Goal: Task Accomplishment & Management: Manage account settings

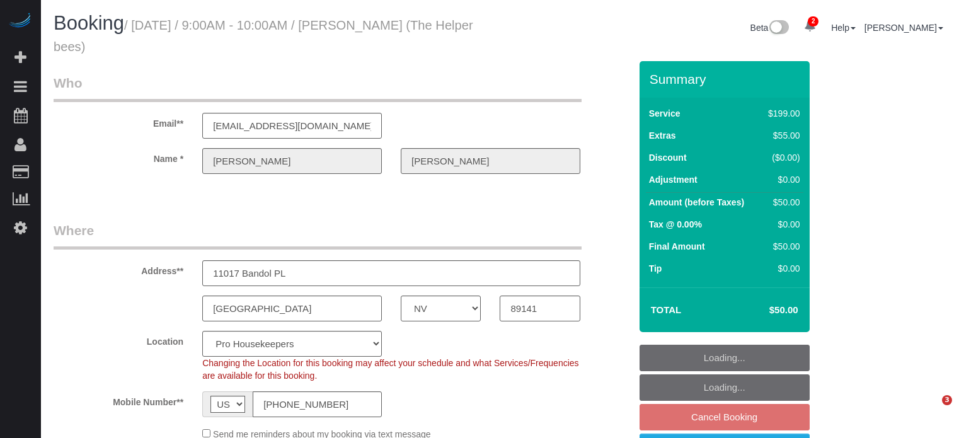
select select "NV"
select select "number:9"
select select "object:1278"
select select "4"
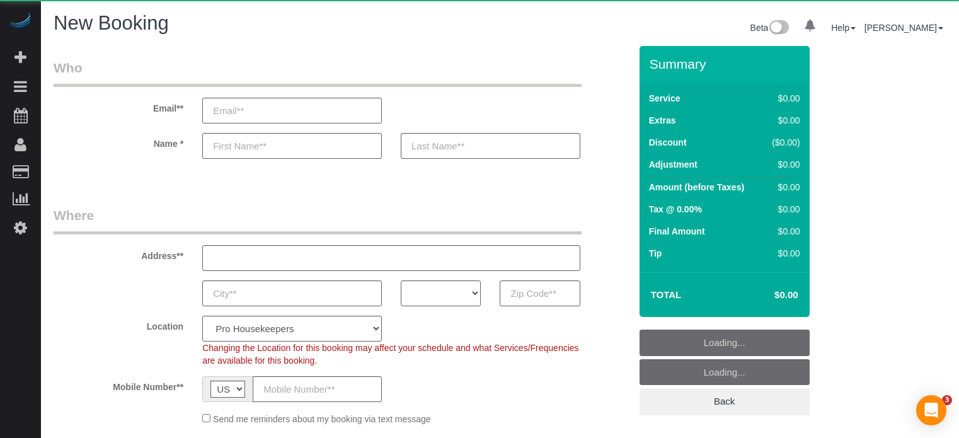
select select "4"
select select "number:9"
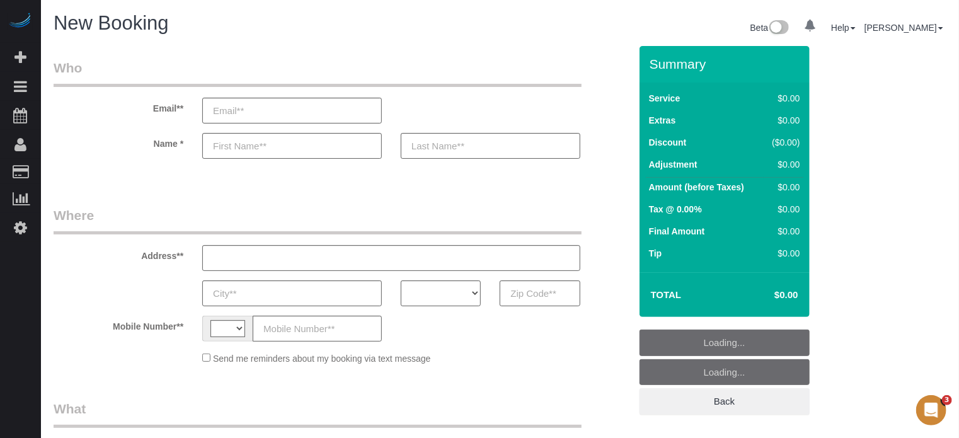
select select "string:[GEOGRAPHIC_DATA]"
select select "object:597"
select select "number:9"
select select "4"
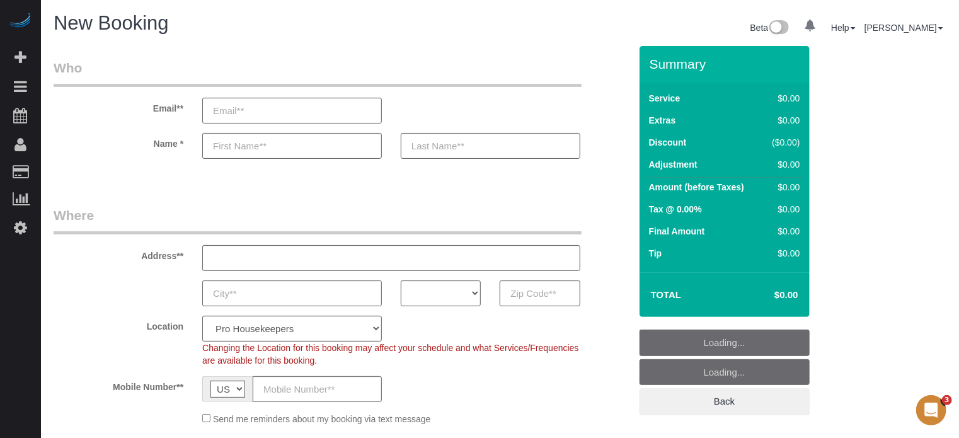
select select "object:1238"
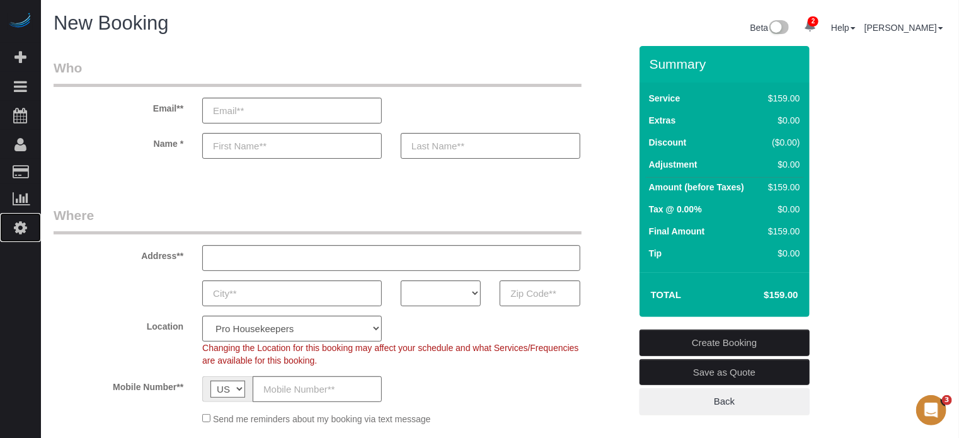
click at [13, 215] on link "Settings" at bounding box center [20, 227] width 41 height 29
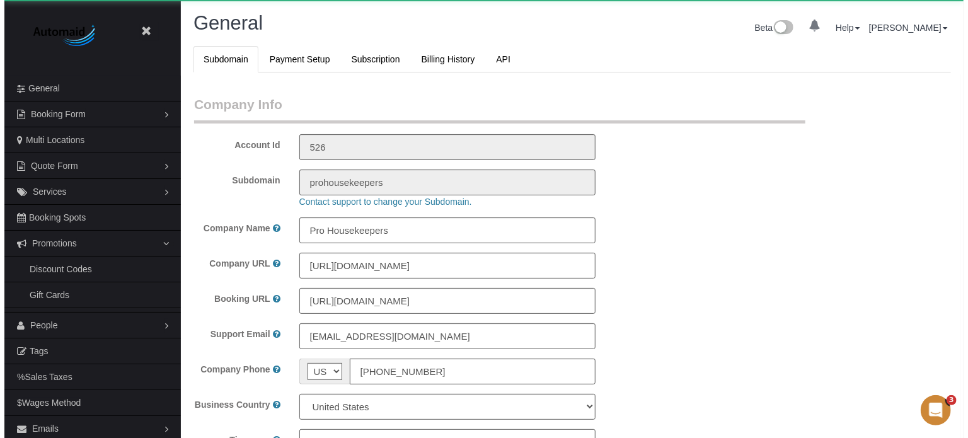
scroll to position [2802, 959]
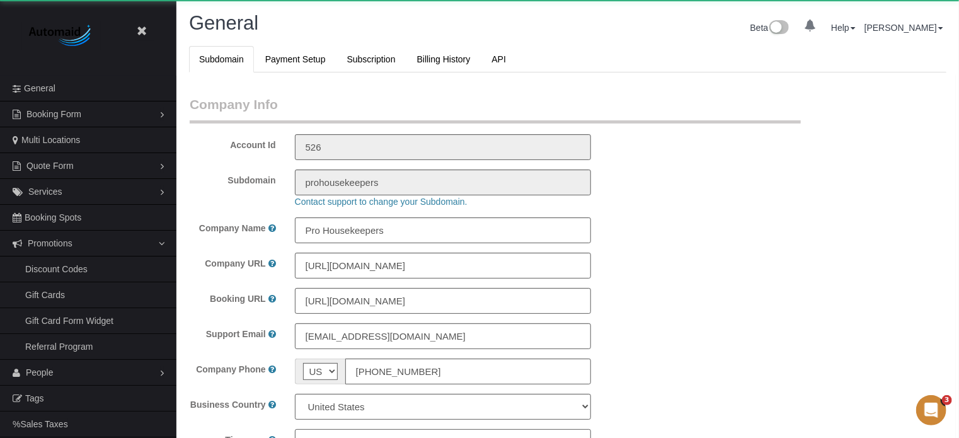
select select "1"
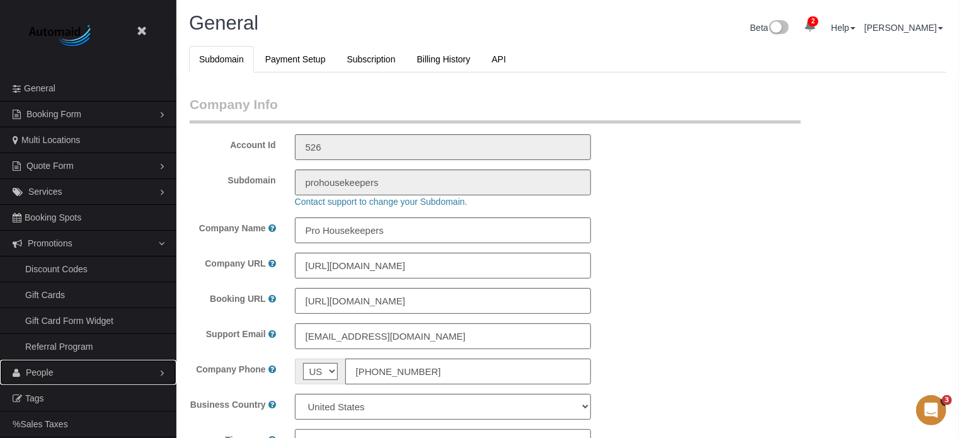
click at [40, 369] on span "People" at bounding box center [40, 372] width 28 height 10
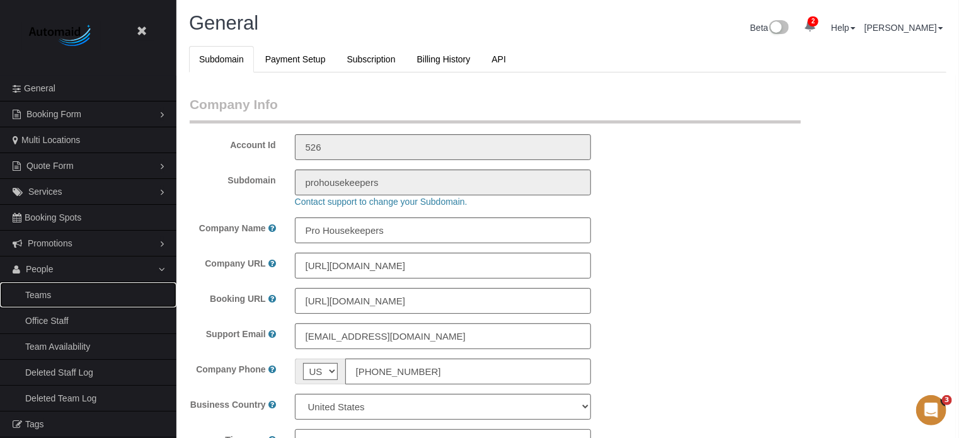
click at [42, 294] on link "Teams" at bounding box center [88, 294] width 176 height 25
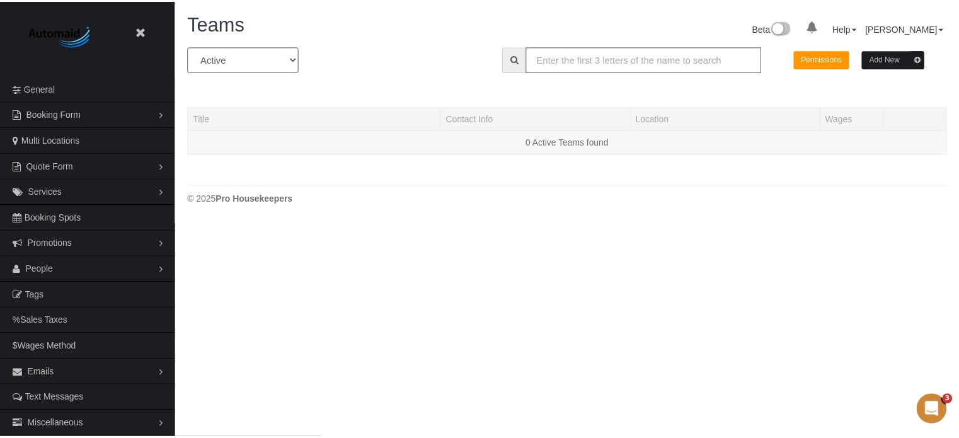
scroll to position [265, 968]
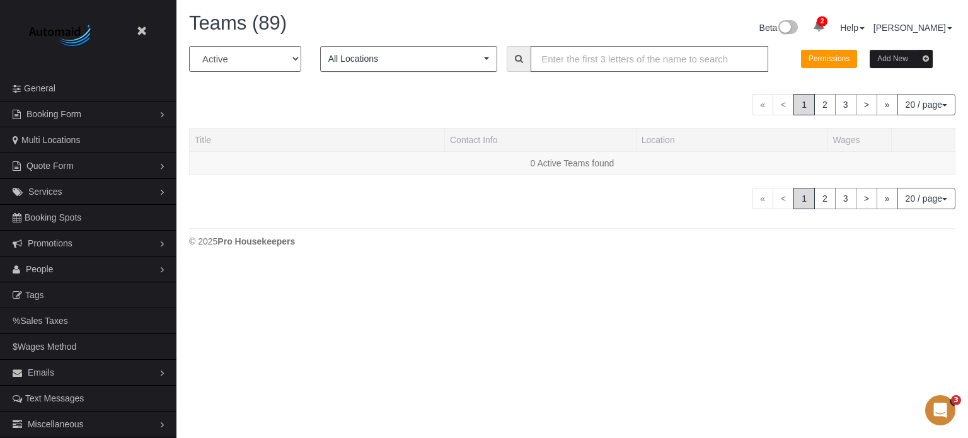
click at [581, 61] on input "text" at bounding box center [650, 59] width 238 height 26
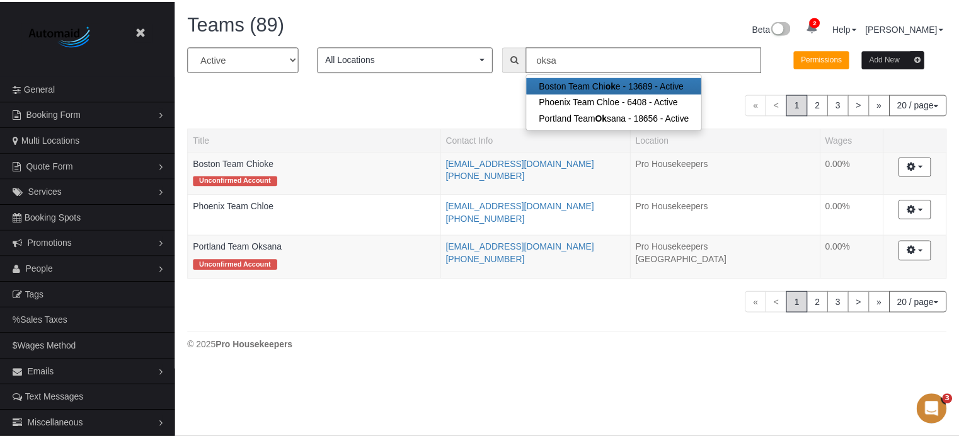
scroll to position [62733, 62051]
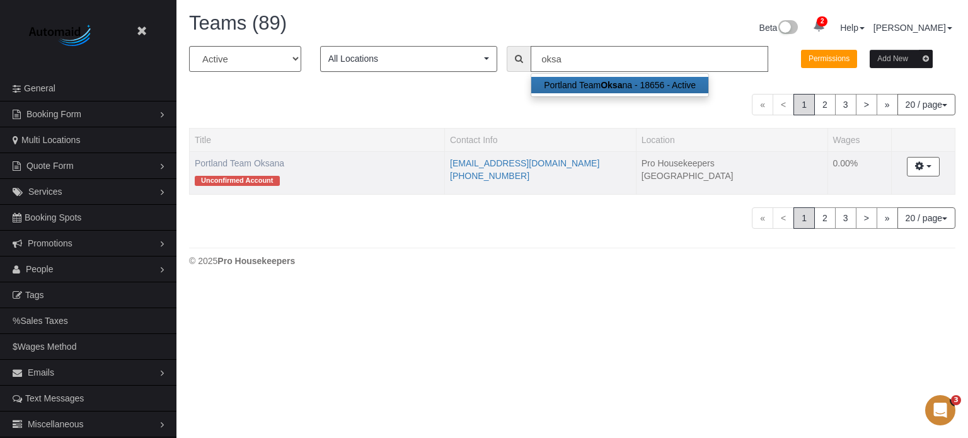
type input "oksa"
click at [224, 160] on link "Portland Team Oksana" at bounding box center [239, 163] width 89 height 10
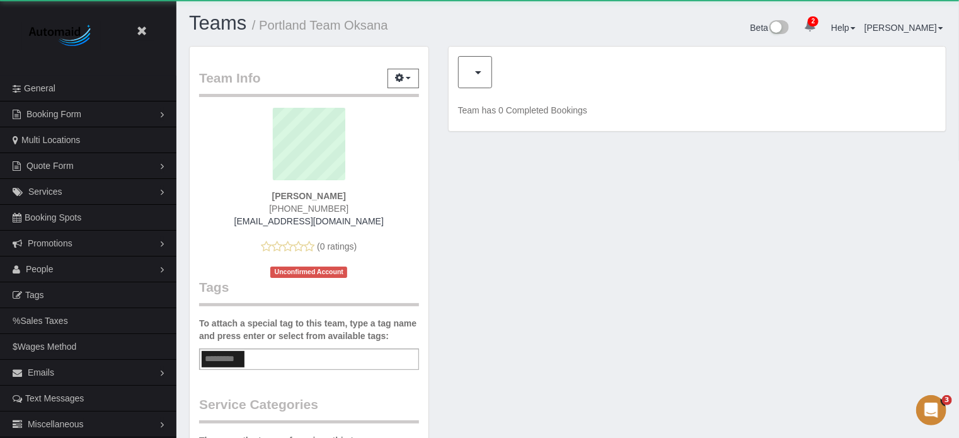
scroll to position [829, 959]
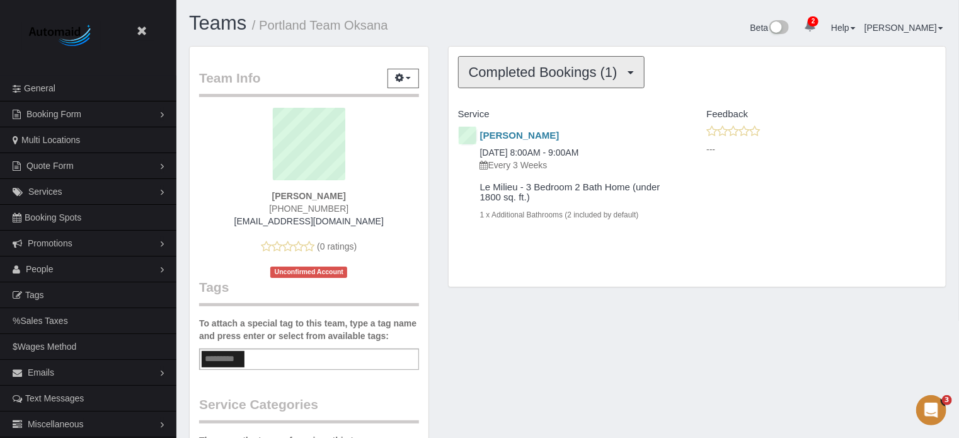
click at [514, 81] on button "Completed Bookings (1)" at bounding box center [551, 72] width 187 height 32
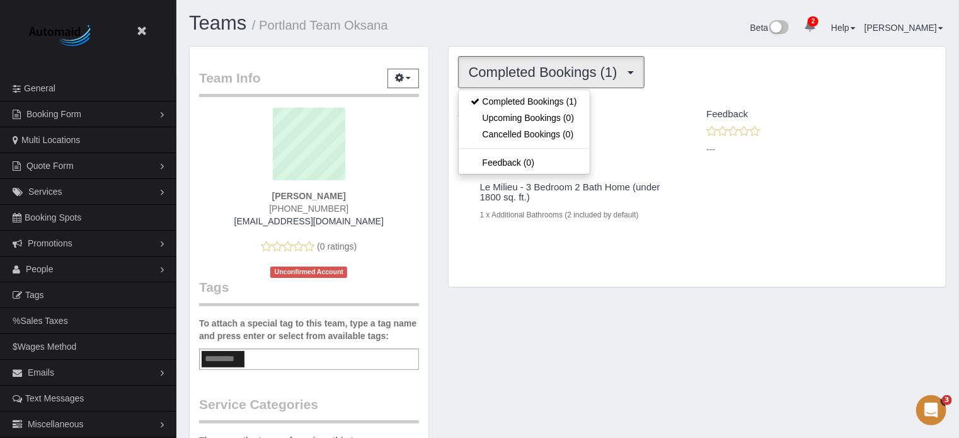
click at [507, 38] on div "Teams / Portland Team Oksana" at bounding box center [374, 26] width 388 height 27
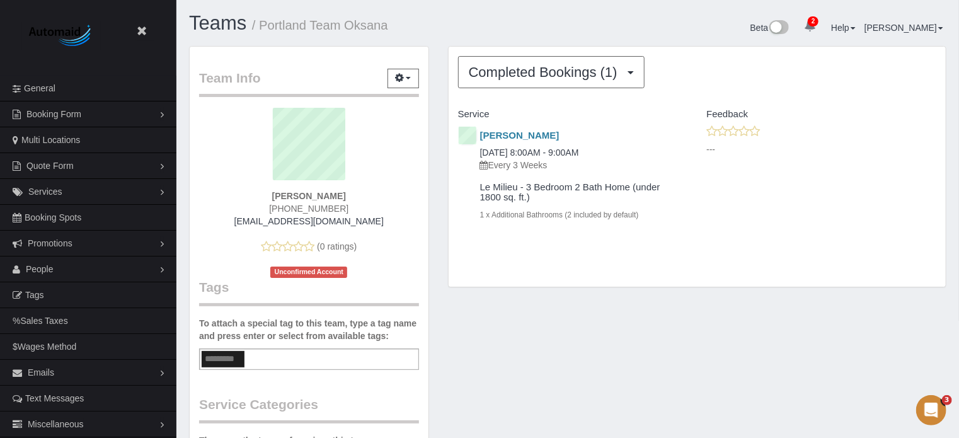
click at [638, 353] on div "Team Info Edit Contact Info Send Message Send Welcome Email Email Preferences V…" at bounding box center [568, 416] width 776 height 741
click at [864, 206] on div "[PERSON_NAME] [DATE] 8:00AM - 9:00AM Every 3 Weeks Le Milieu - 3 Bedroom 2 Bath…" at bounding box center [697, 185] width 497 height 121
click at [512, 134] on link "[PERSON_NAME]" at bounding box center [519, 135] width 79 height 11
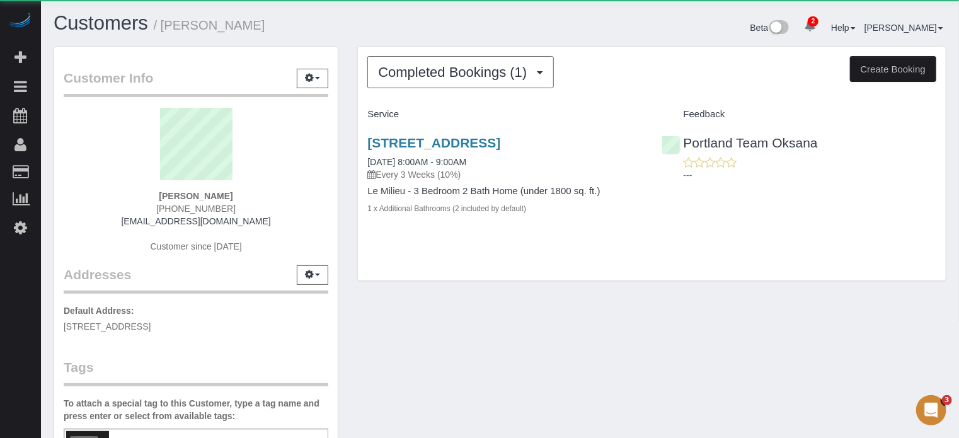
scroll to position [698, 959]
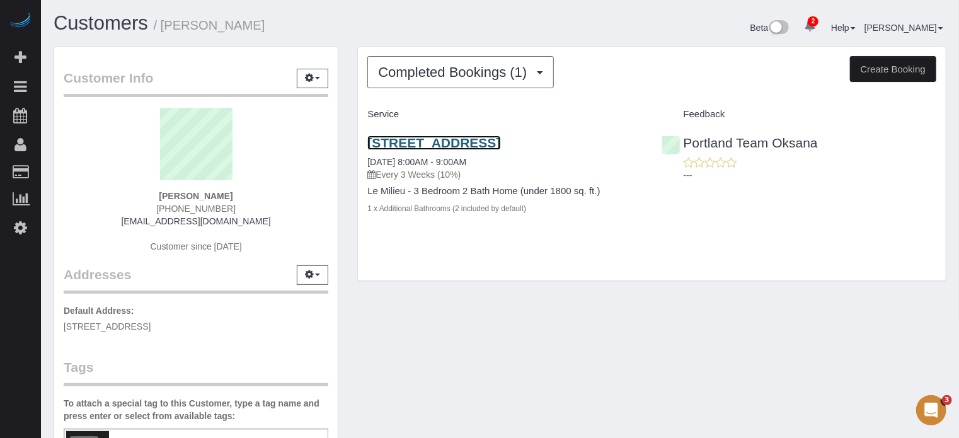
click at [469, 138] on link "[STREET_ADDRESS]" at bounding box center [433, 142] width 133 height 14
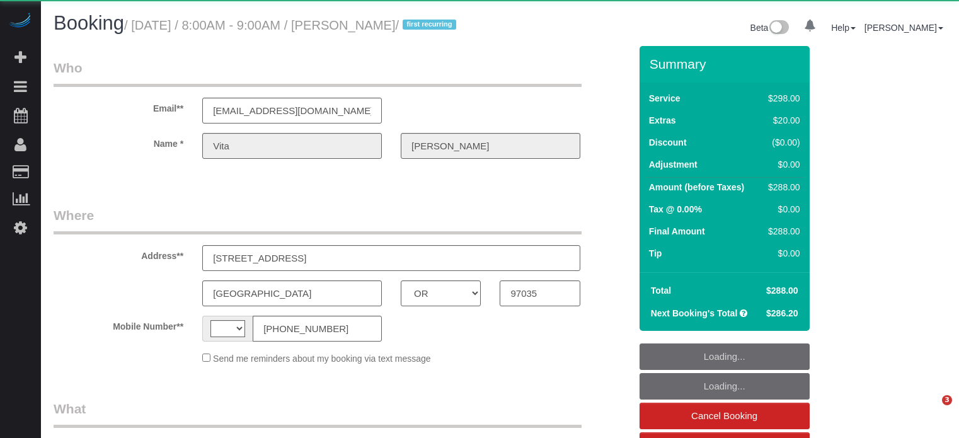
select select "OR"
select select "string:US"
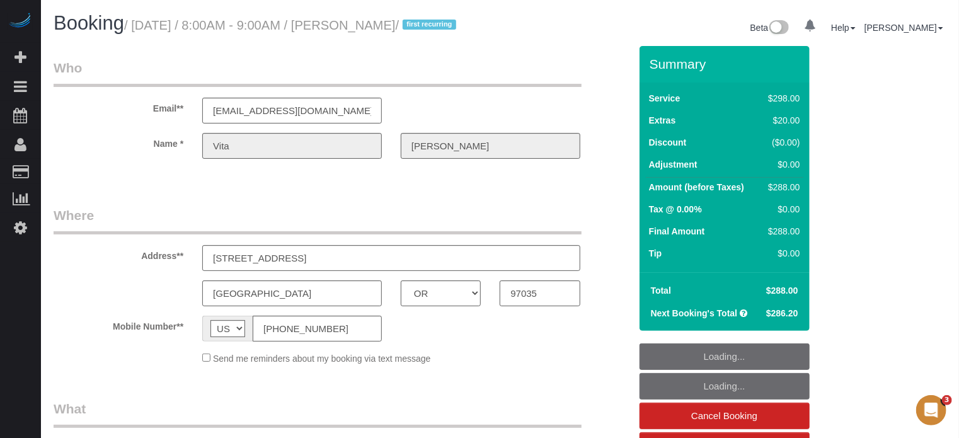
select select "object:653"
select select "string:fspay-697a2dab-71cf-4856-a068-05ef7c824974"
select select "spot1"
select select "number:9"
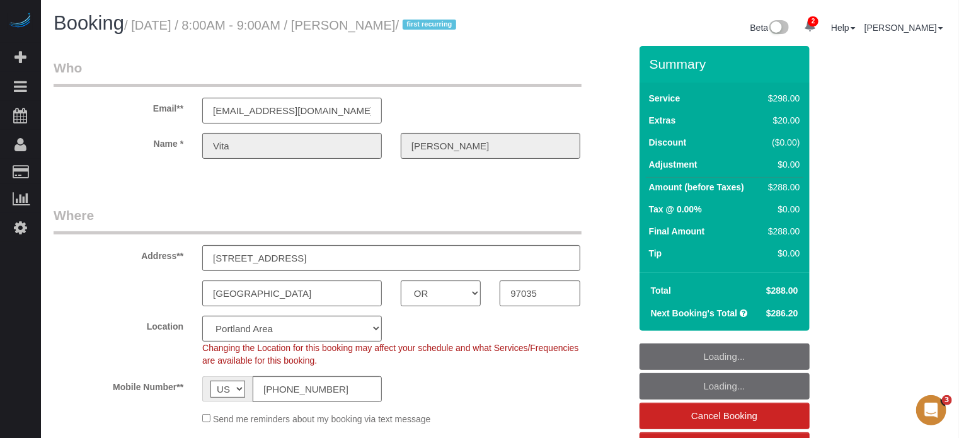
select select "5"
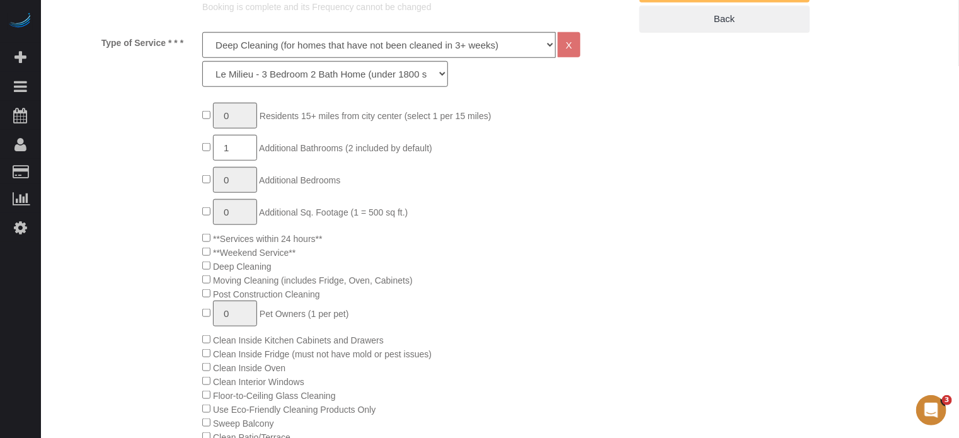
select select
select select "object:870"
select select "spot6"
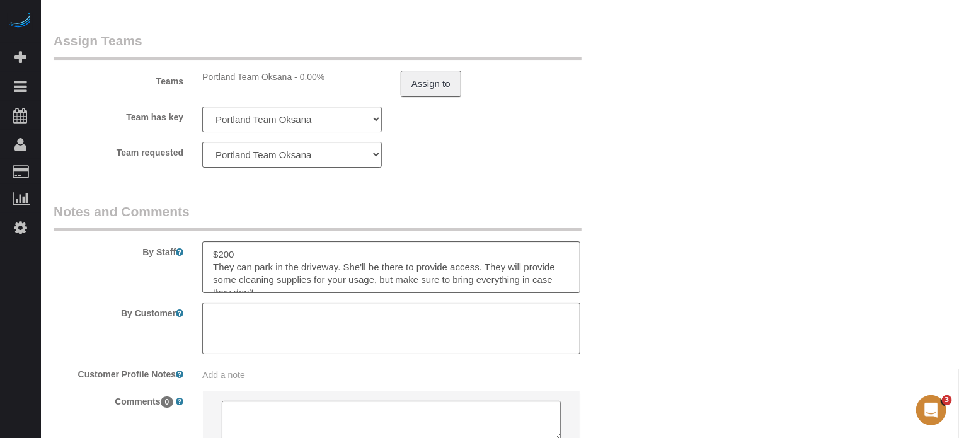
scroll to position [2189, 0]
